Goal: Task Accomplishment & Management: Use online tool/utility

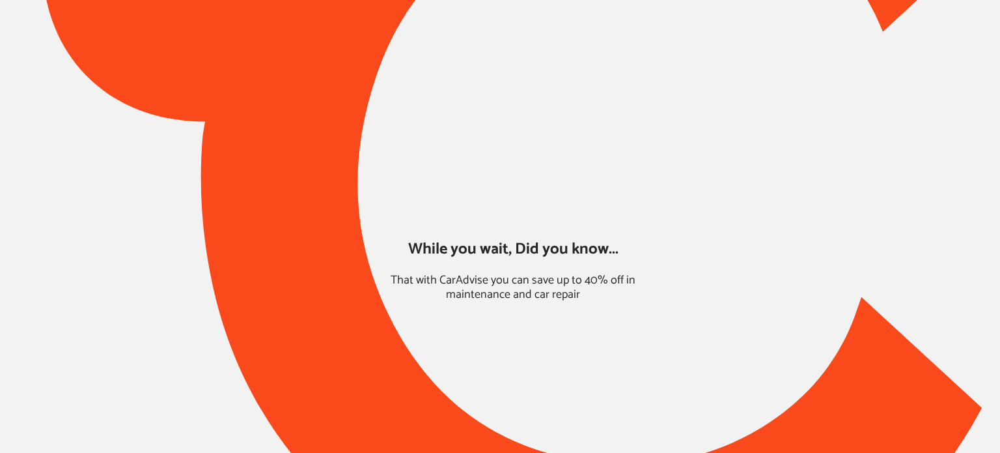
type input "*******"
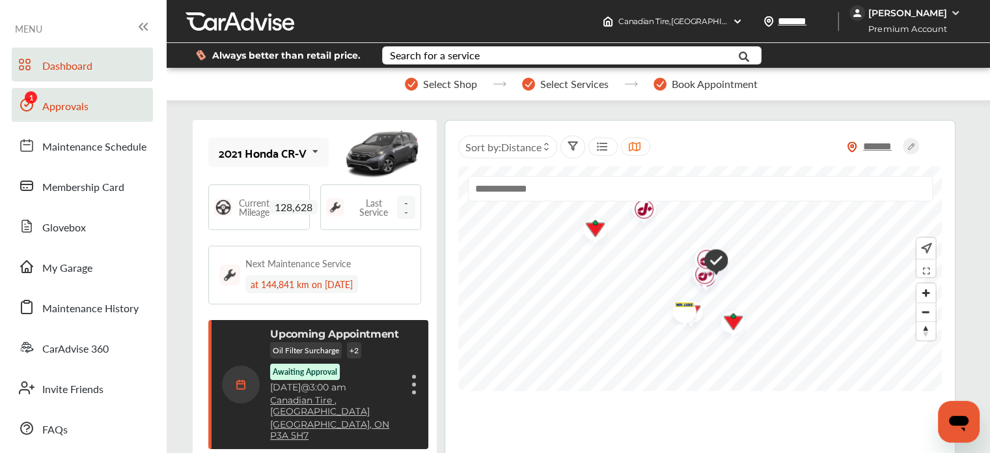
click at [46, 102] on span "Approvals" at bounding box center [65, 106] width 46 height 17
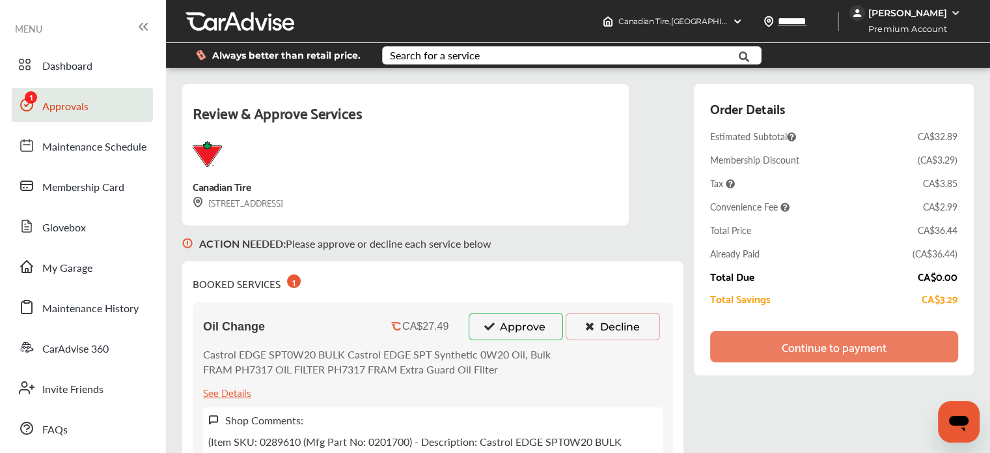
click at [498, 335] on button "Approve" at bounding box center [516, 326] width 94 height 27
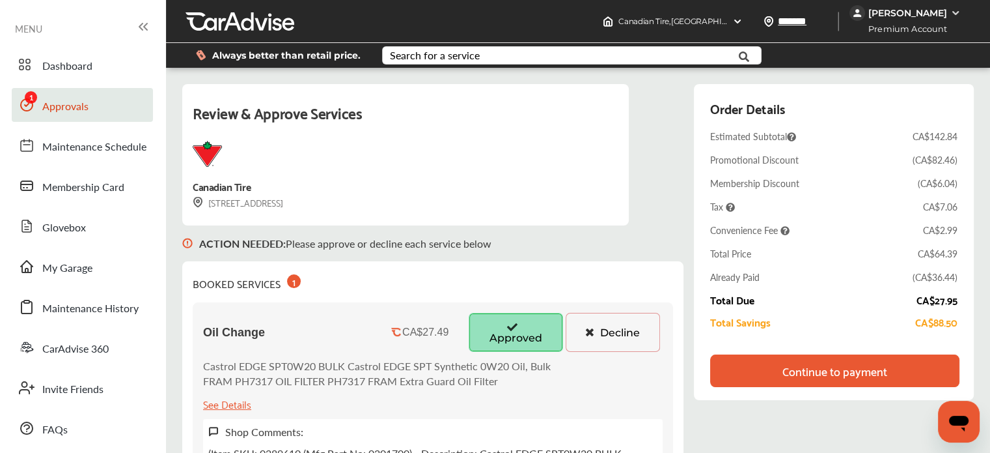
scroll to position [31, 0]
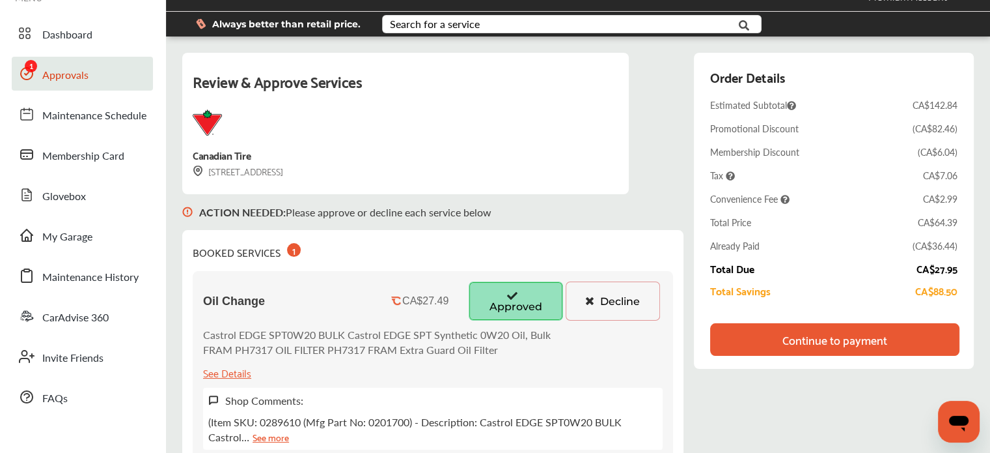
click at [733, 344] on div "Continue to payment" at bounding box center [834, 339] width 249 height 33
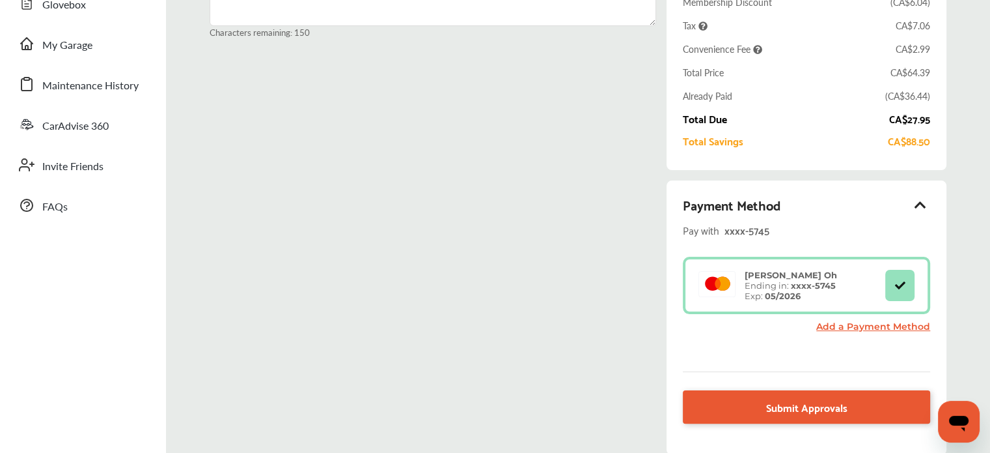
scroll to position [237, 0]
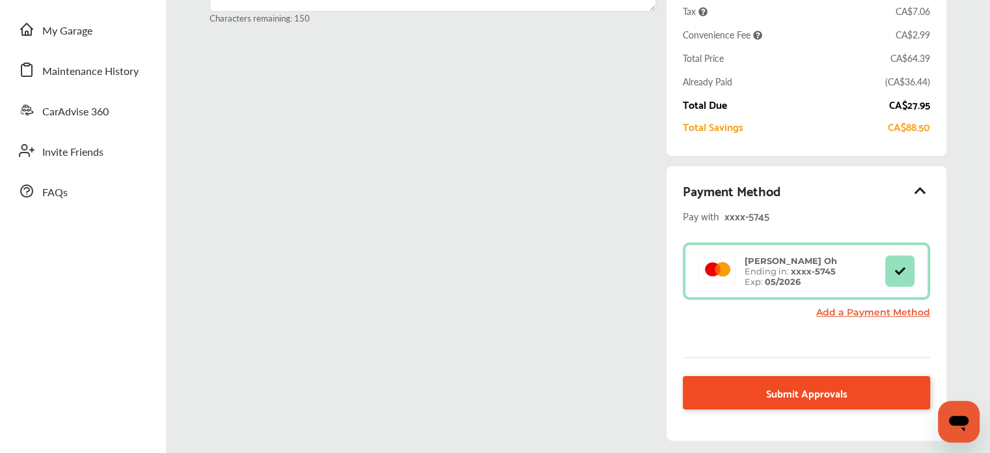
click at [725, 399] on link "Submit Approvals" at bounding box center [806, 392] width 247 height 33
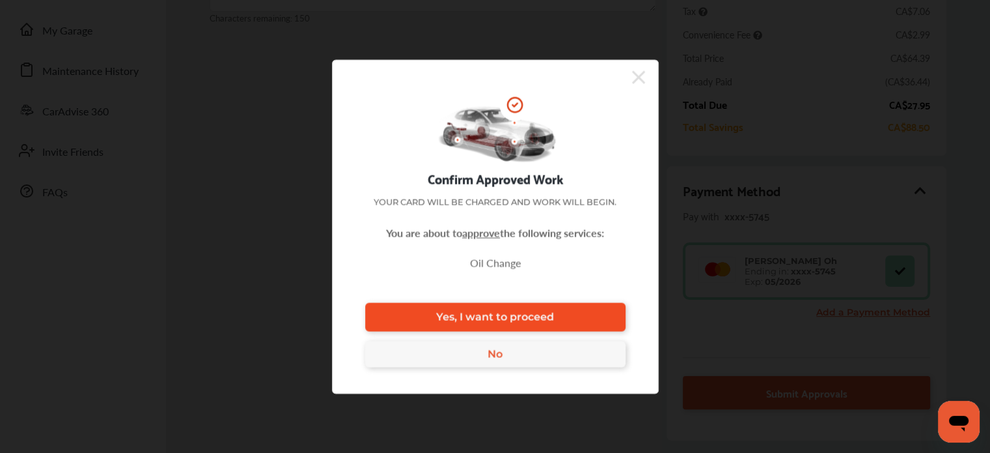
click at [568, 318] on link "Yes, I want to proceed" at bounding box center [495, 316] width 260 height 29
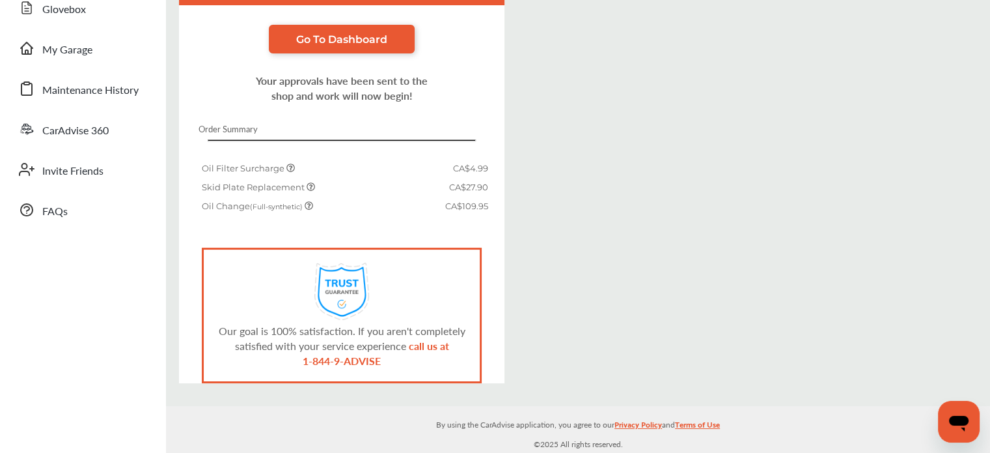
scroll to position [212, 0]
